Goal: Navigation & Orientation: Understand site structure

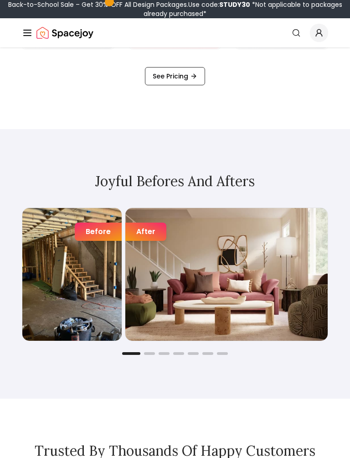
scroll to position [1475, 0]
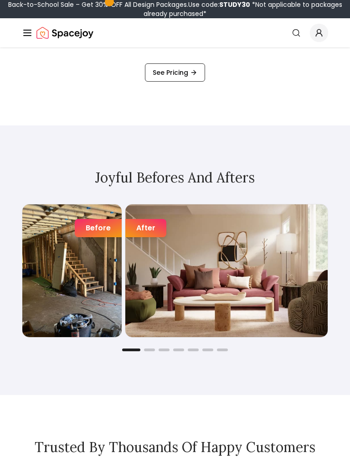
click at [14, 358] on div "Joyful Befores and Afters Before After Before After Before After Before After B…" at bounding box center [175, 260] width 350 height 270
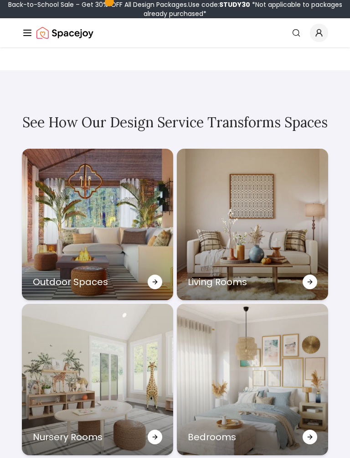
scroll to position [2834, 0]
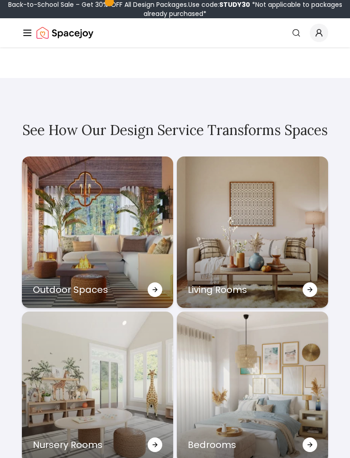
click at [69, 206] on div "Outdoor Spaces" at bounding box center [97, 231] width 151 height 151
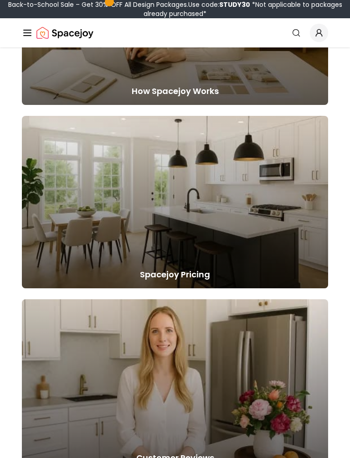
scroll to position [1138, 0]
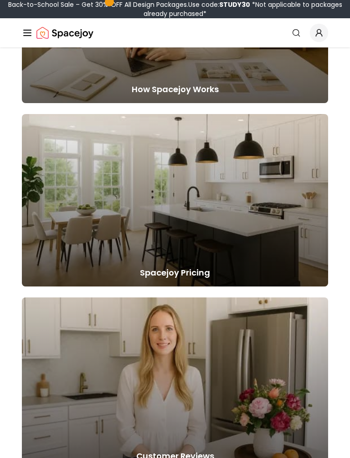
click at [164, 269] on h5 "Spacejoy Pricing" at bounding box center [175, 272] width 307 height 13
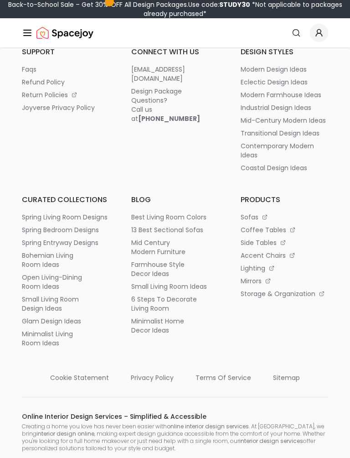
scroll to position [1469, 0]
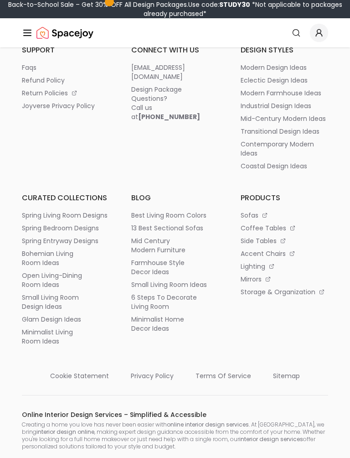
click at [300, 166] on p "coastal design ideas" at bounding box center [274, 166] width 67 height 9
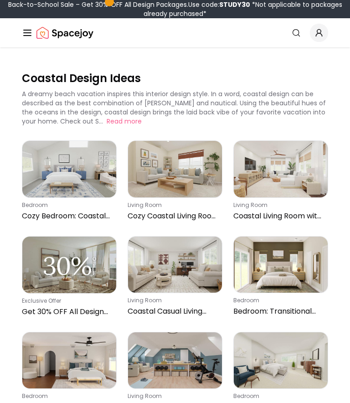
click at [65, 33] on img "Spacejoy" at bounding box center [64, 33] width 57 height 18
